Goal: Transaction & Acquisition: Purchase product/service

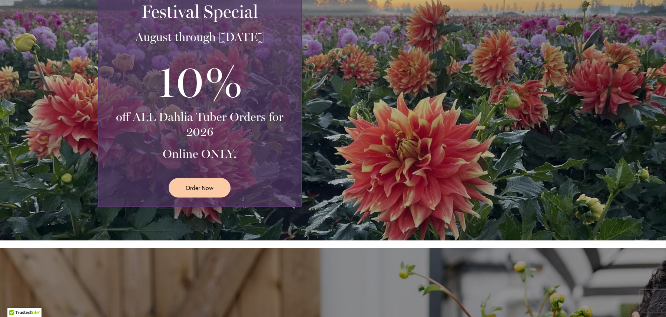
scroll to position [168, 0]
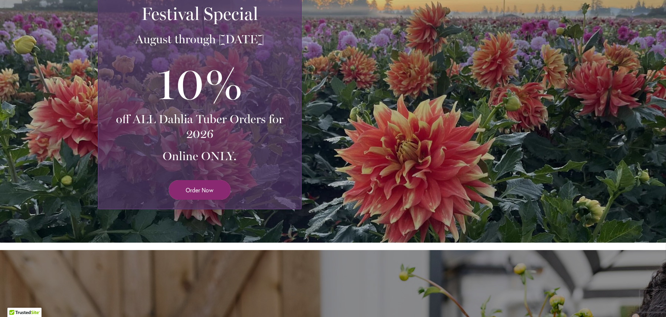
click at [208, 190] on span "Order Now" at bounding box center [200, 190] width 28 height 9
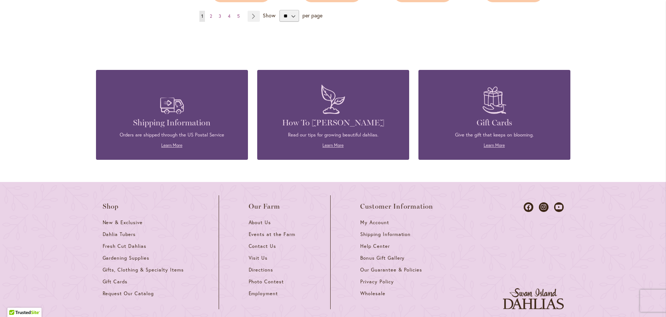
scroll to position [795, 0]
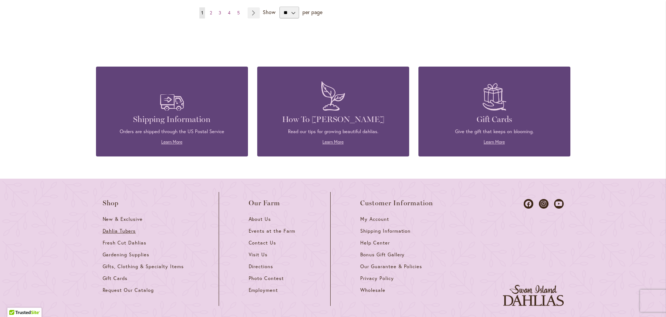
click at [126, 228] on span "Dahlia Tubers" at bounding box center [119, 231] width 33 height 6
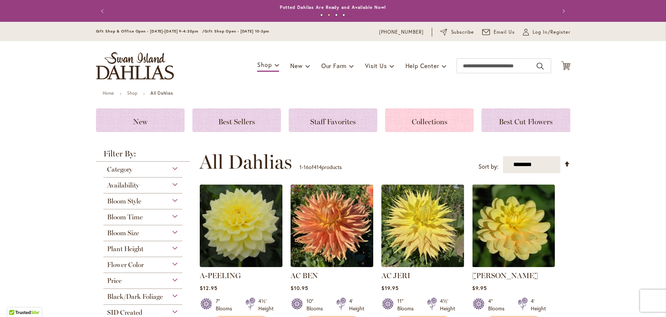
click at [418, 119] on span "Collections" at bounding box center [430, 121] width 36 height 9
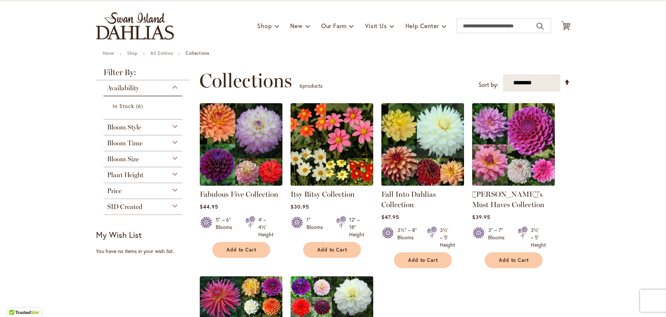
scroll to position [24, 0]
